Goal: Information Seeking & Learning: Find contact information

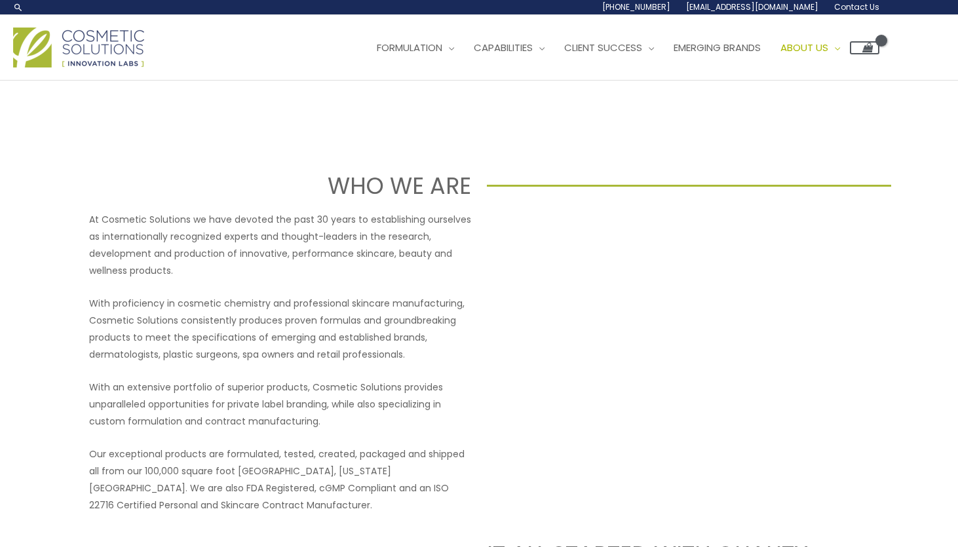
click at [611, 8] on span "Contact Us" at bounding box center [856, 6] width 45 height 11
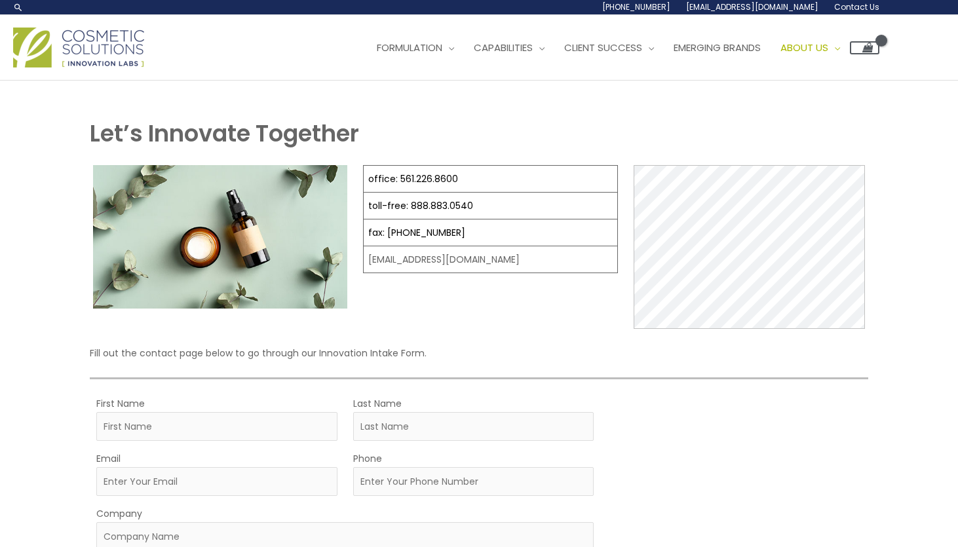
click at [385, 262] on td "[EMAIL_ADDRESS][DOMAIN_NAME]" at bounding box center [491, 259] width 254 height 27
click at [424, 237] on link "fax: [PHONE_NUMBER]" at bounding box center [416, 232] width 97 height 13
click at [413, 208] on link "toll-free: 888.883.0540" at bounding box center [420, 205] width 105 height 13
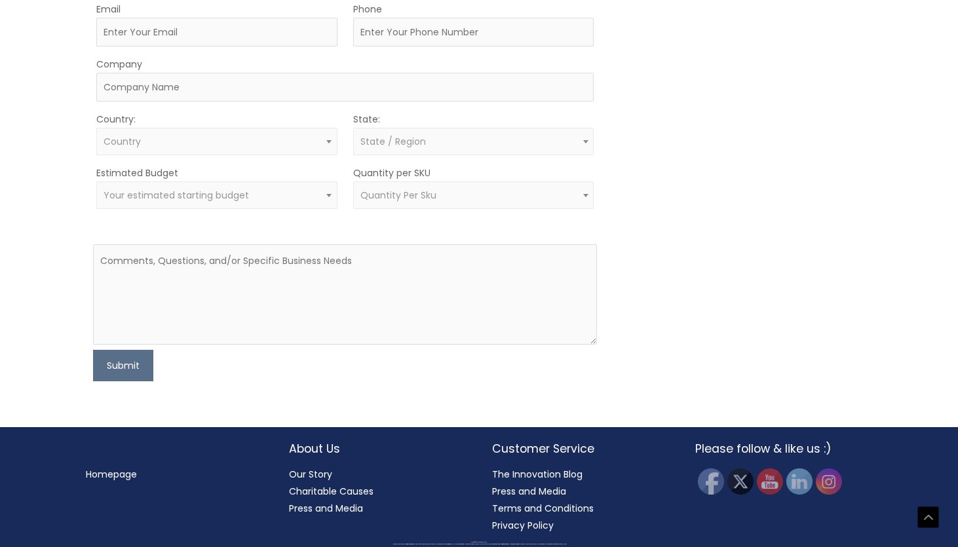
click at [309, 474] on link "Our Story" at bounding box center [310, 474] width 43 height 13
